Goal: Task Accomplishment & Management: Manage account settings

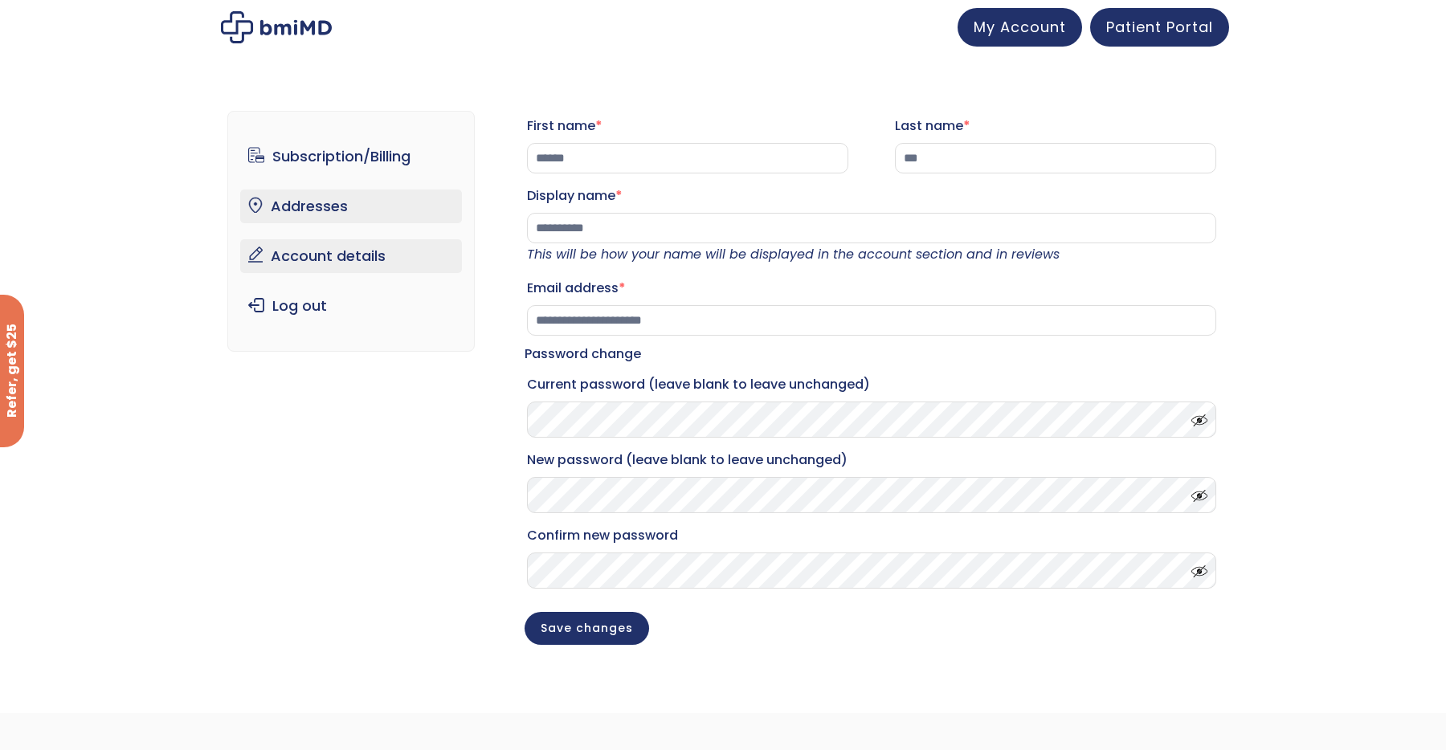
click at [356, 196] on link "Addresses" at bounding box center [351, 207] width 223 height 34
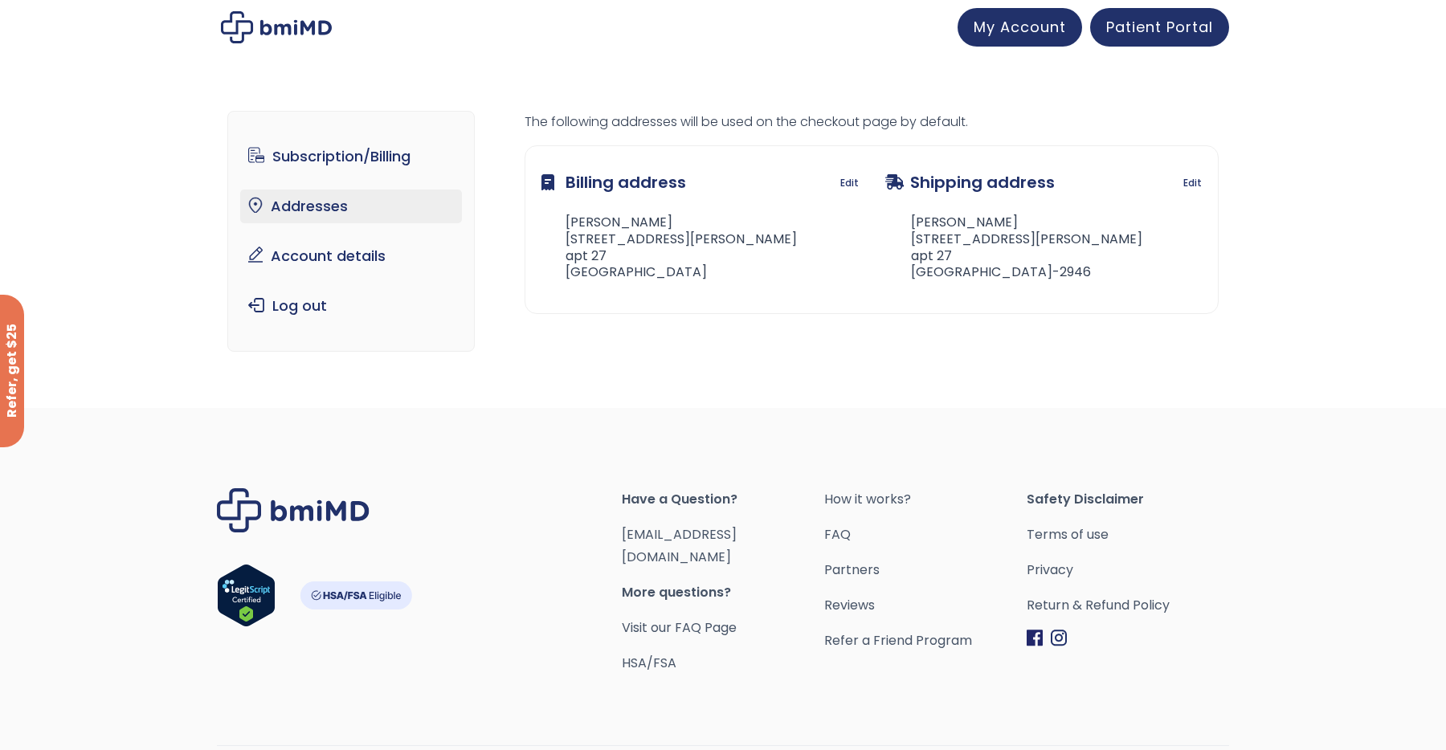
click at [356, 157] on link "Subscription/Billing" at bounding box center [351, 157] width 223 height 34
